Goal: Entertainment & Leisure: Consume media (video, audio)

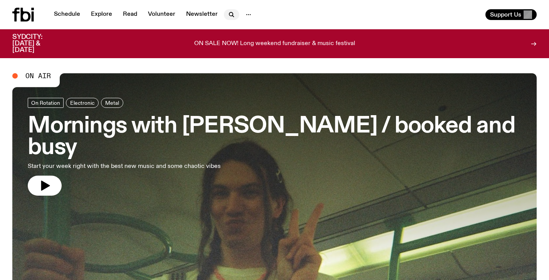
click at [229, 17] on icon "button" at bounding box center [231, 14] width 9 height 9
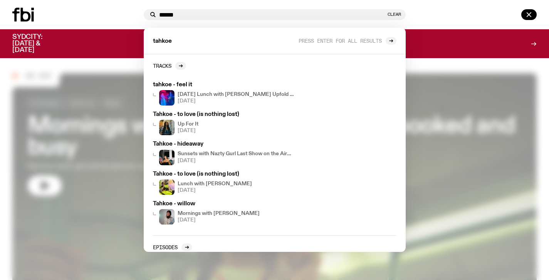
type input "******"
click at [185, 82] on h3 "tahkoe - feel it" at bounding box center [224, 85] width 142 height 6
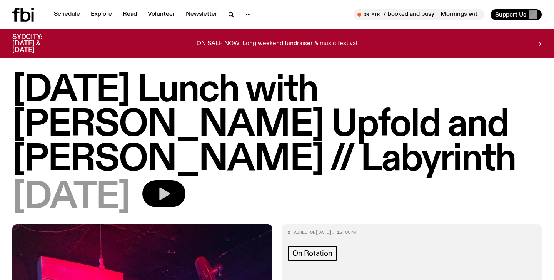
click at [186, 180] on button "button" at bounding box center [163, 193] width 43 height 27
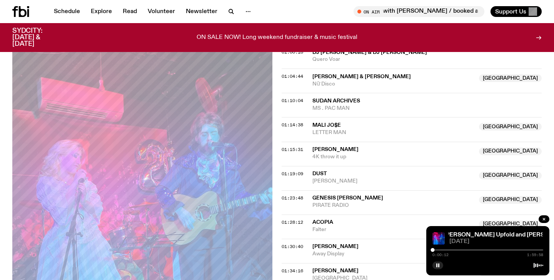
scroll to position [625, 0]
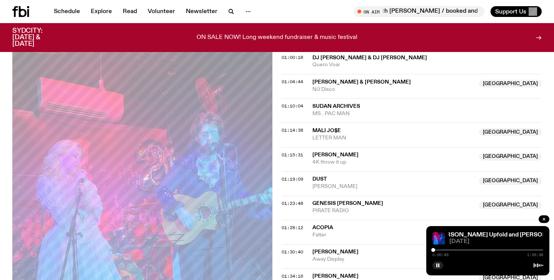
click at [434, 249] on div at bounding box center [434, 250] width 4 height 4
click at [435, 250] on div at bounding box center [434, 250] width 4 height 4
click at [437, 249] on div at bounding box center [488, 250] width 111 height 2
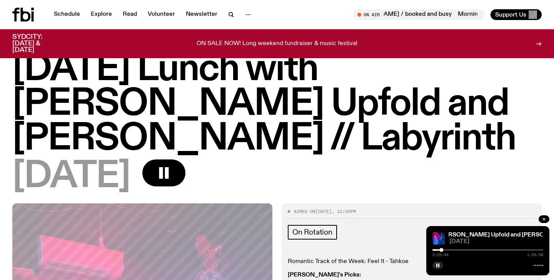
scroll to position [0, 0]
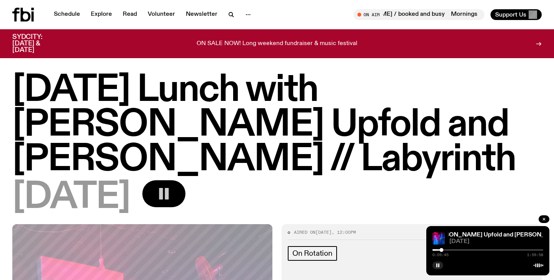
click at [186, 180] on button "button" at bounding box center [163, 193] width 43 height 27
